Goal: Transaction & Acquisition: Subscribe to service/newsletter

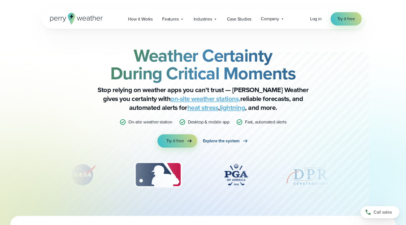
click at [216, 139] on span "Explore the system" at bounding box center [221, 140] width 37 height 7
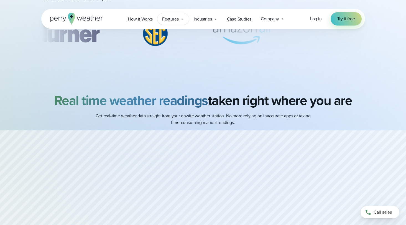
scroll to position [145, 0]
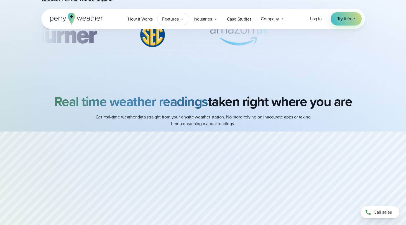
click at [166, 18] on span "Features" at bounding box center [170, 19] width 16 height 7
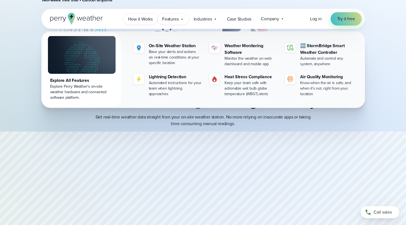
click at [137, 16] on span "How it Works" at bounding box center [140, 19] width 25 height 7
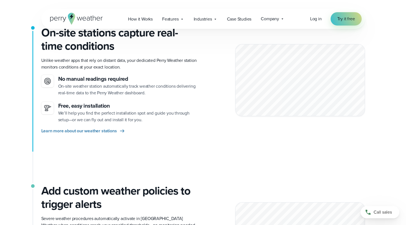
scroll to position [127, 0]
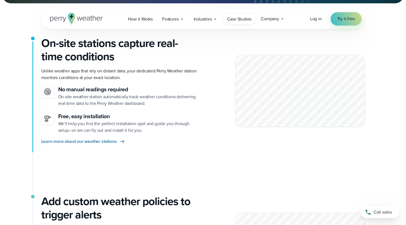
click at [238, 19] on span "Case Studies" at bounding box center [239, 19] width 25 height 7
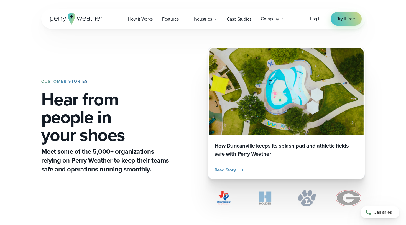
click at [99, 19] on icon at bounding box center [98, 19] width 4 height 4
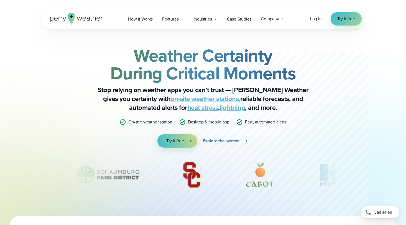
click at [338, 17] on span "Try it free" at bounding box center [346, 19] width 18 height 7
